Goal: Task Accomplishment & Management: Manage account settings

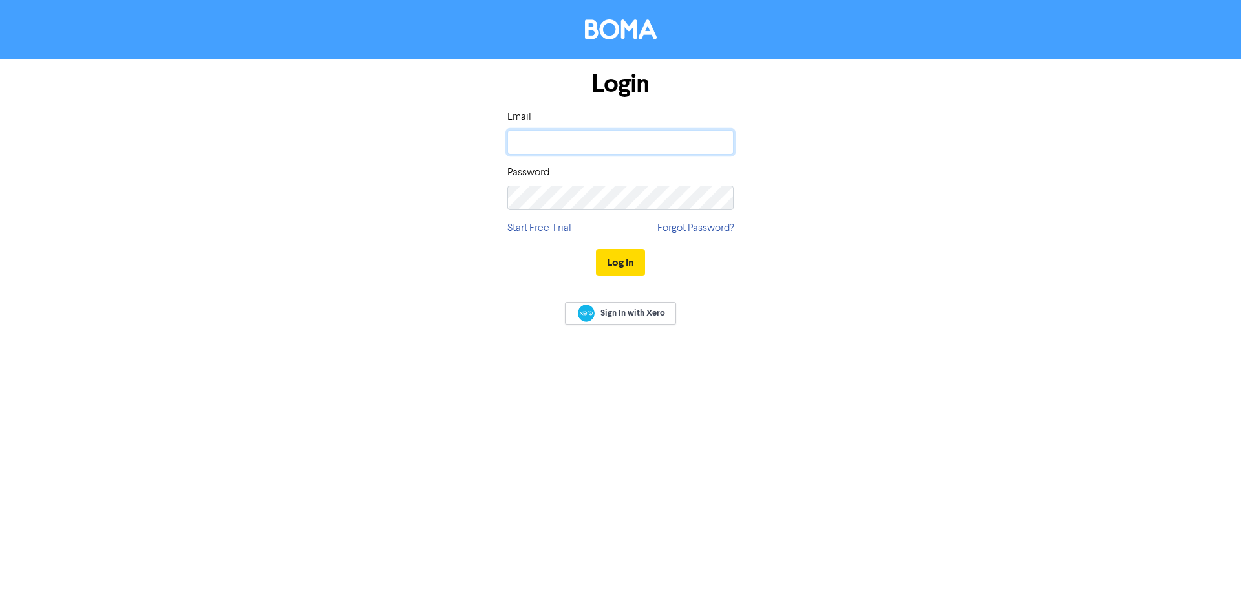
click at [527, 149] on input "email" at bounding box center [621, 142] width 226 height 25
type input "[EMAIL_ADDRESS][DOMAIN_NAME]"
click at [613, 259] on button "Log In" at bounding box center [620, 262] width 49 height 27
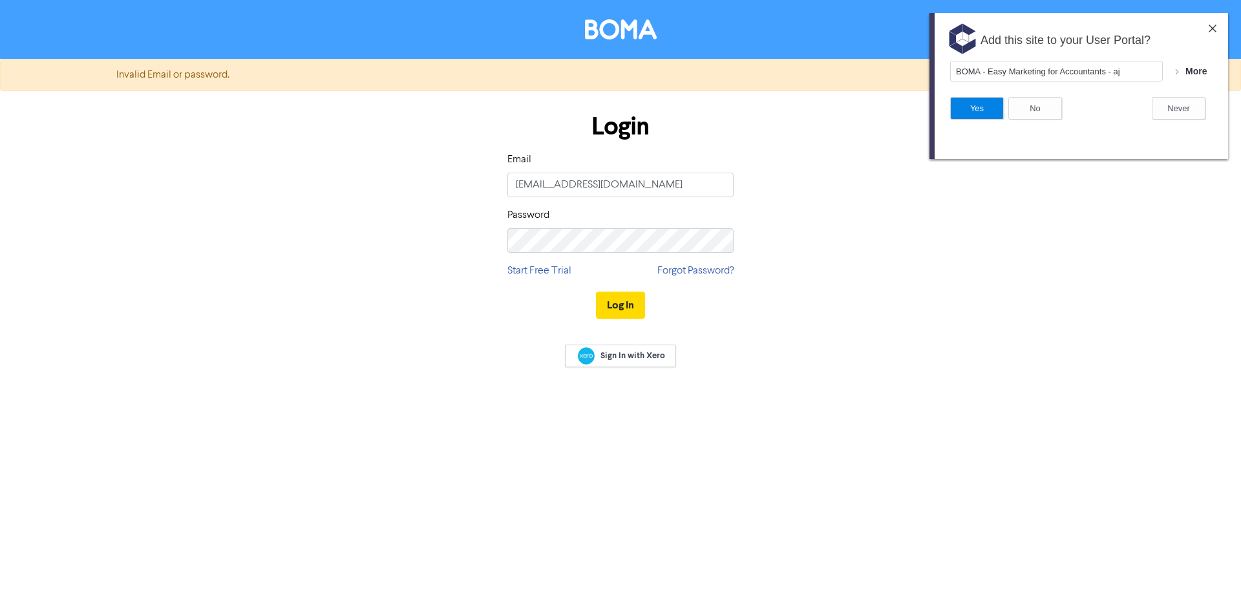
click at [1209, 28] on img at bounding box center [1213, 29] width 8 height 8
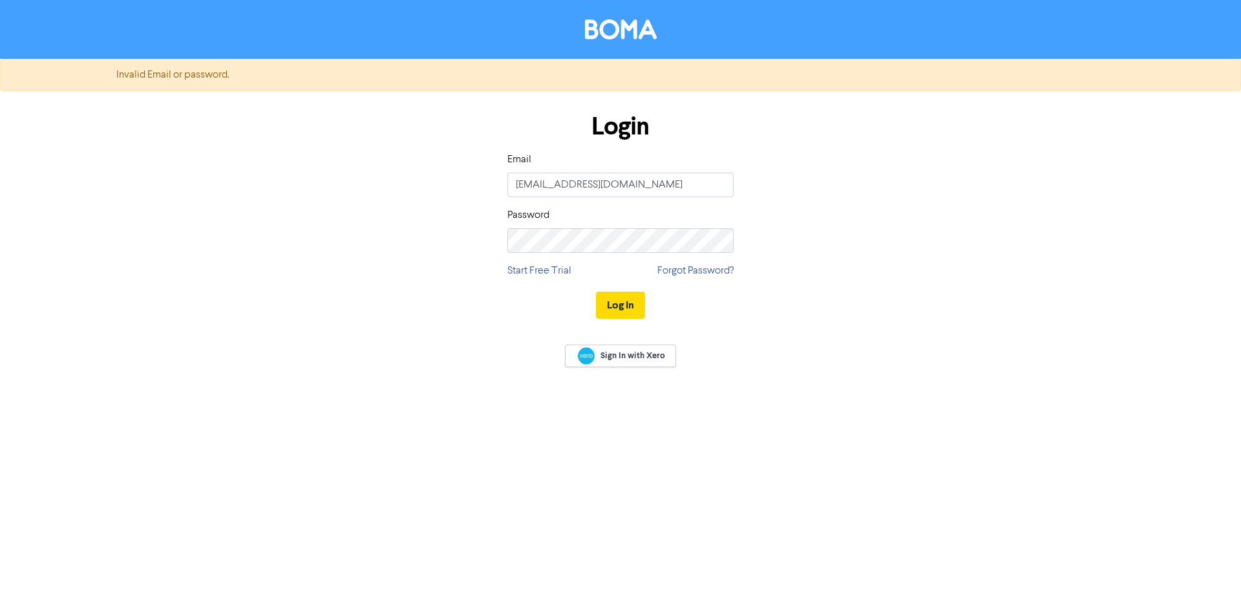
click at [669, 272] on link "Forgot Password?" at bounding box center [696, 271] width 76 height 16
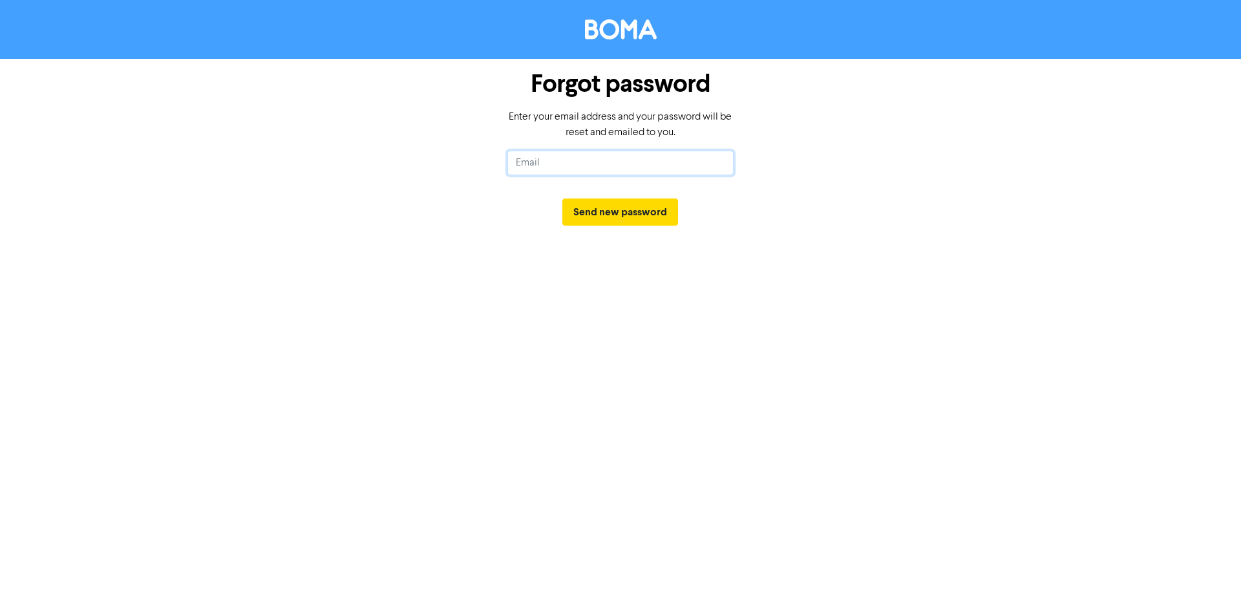
drag, startPoint x: 569, startPoint y: 151, endPoint x: 564, endPoint y: 166, distance: 15.7
click at [569, 151] on input "text" at bounding box center [621, 163] width 226 height 25
type input "[EMAIL_ADDRESS][DOMAIN_NAME]"
